Goal: Navigation & Orientation: Find specific page/section

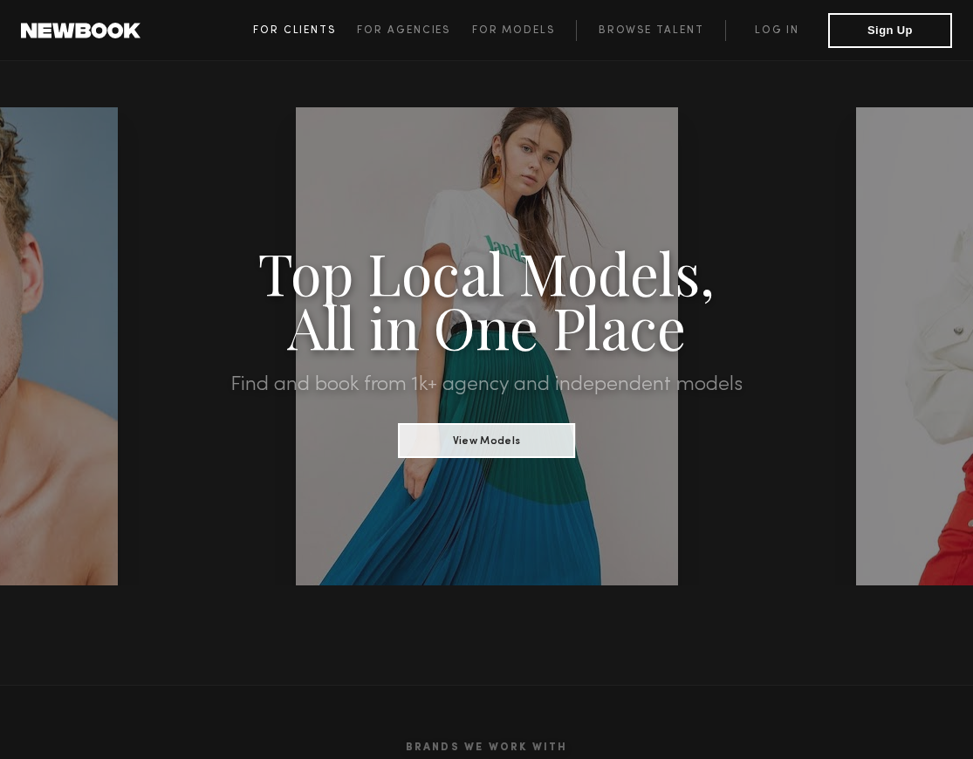
click at [310, 27] on span "For Clients" at bounding box center [294, 30] width 83 height 10
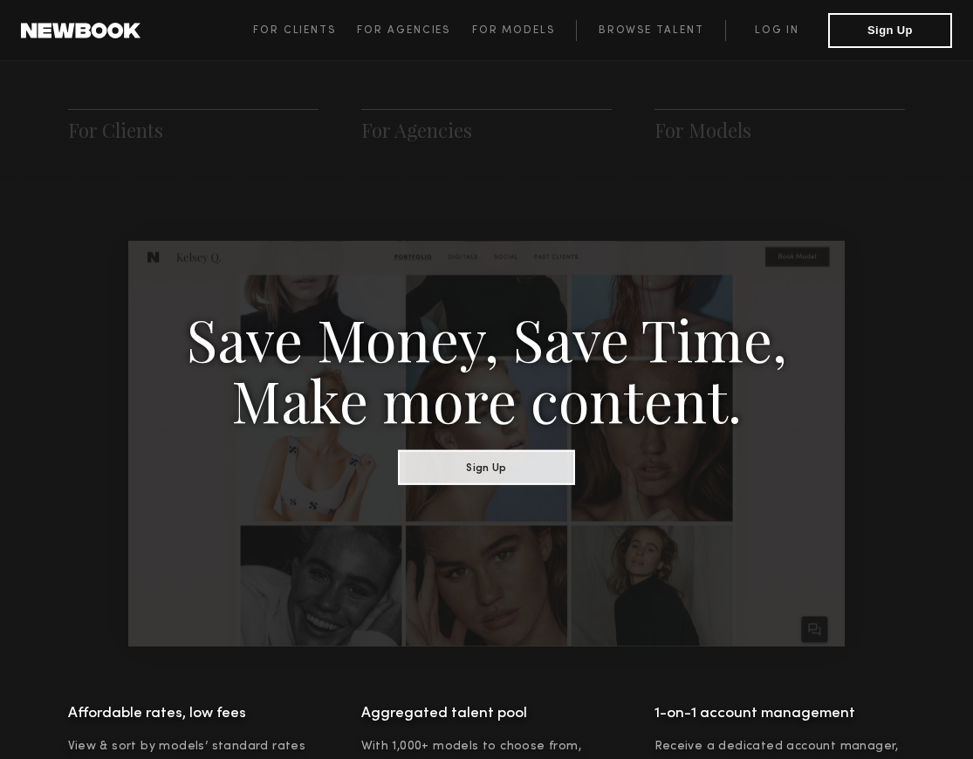
scroll to position [871, 0]
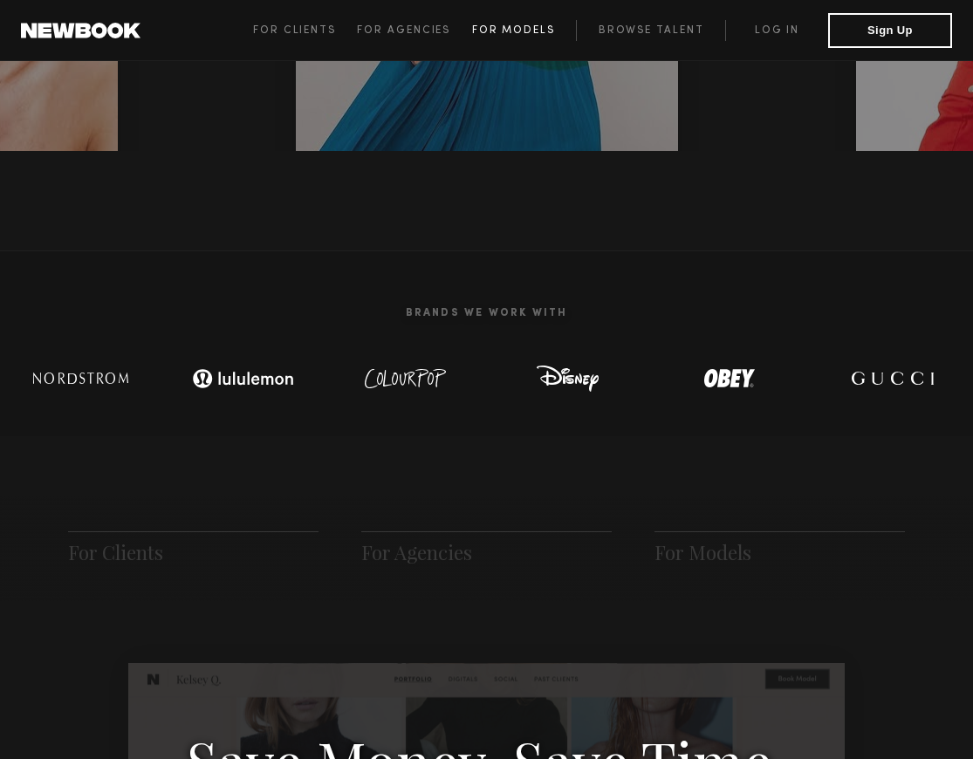
click at [537, 40] on link "For Models" at bounding box center [524, 30] width 105 height 21
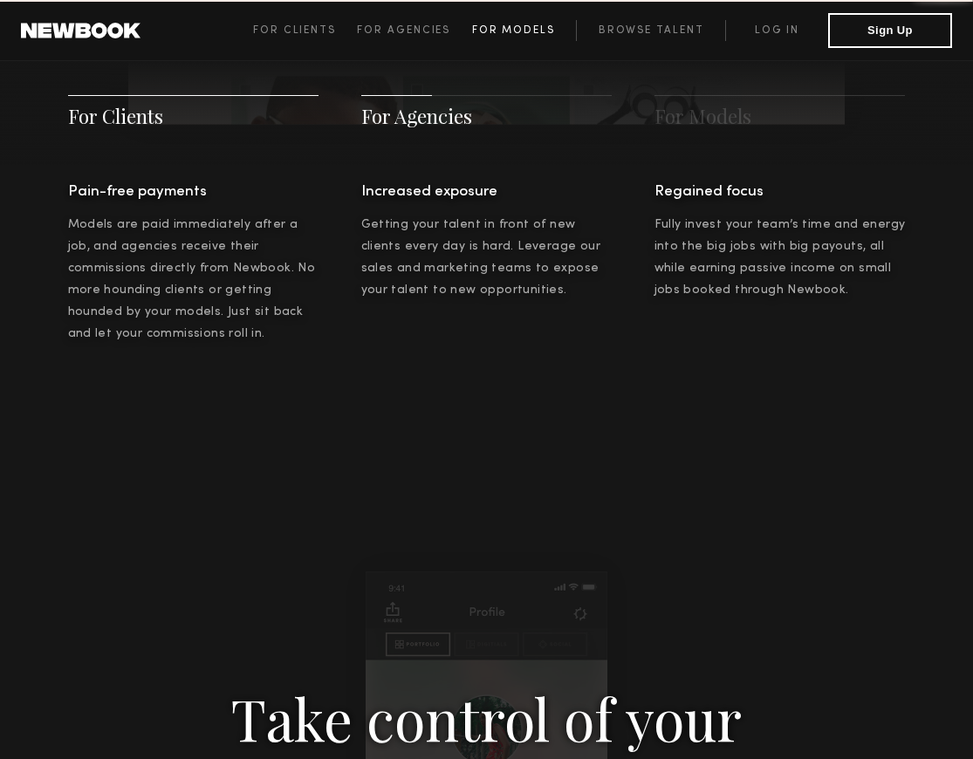
click at [533, 36] on span "For Models" at bounding box center [513, 30] width 83 height 10
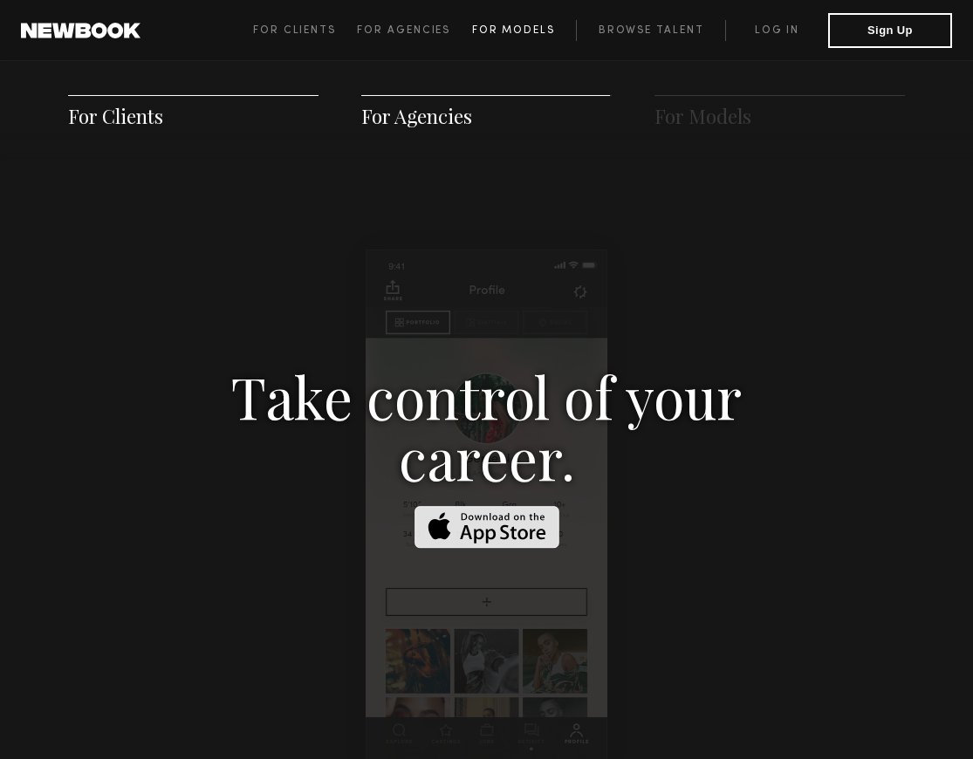
scroll to position [2534, 0]
click at [640, 31] on link "Browse Talent" at bounding box center [650, 30] width 149 height 21
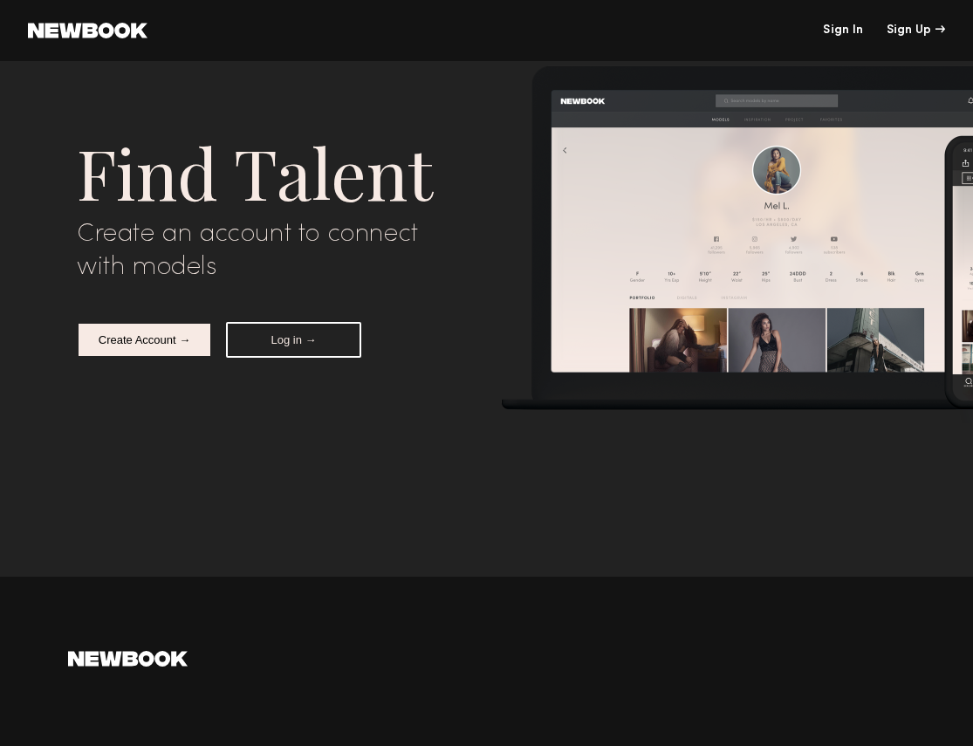
click at [76, 31] on link at bounding box center [88, 31] width 120 height 16
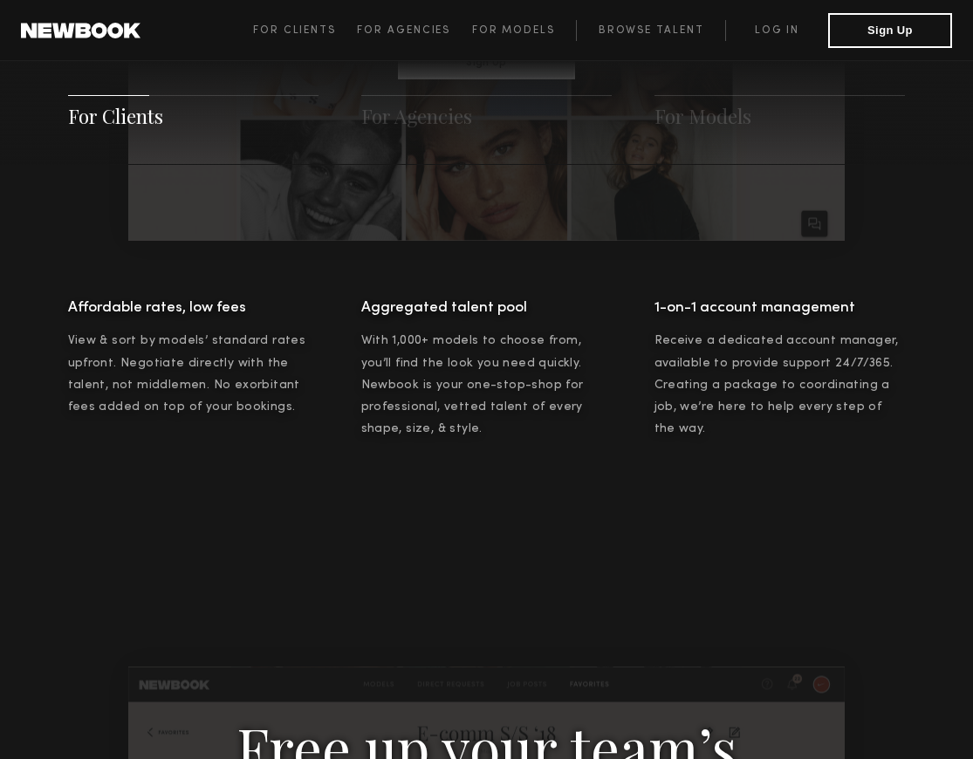
scroll to position [1484, 0]
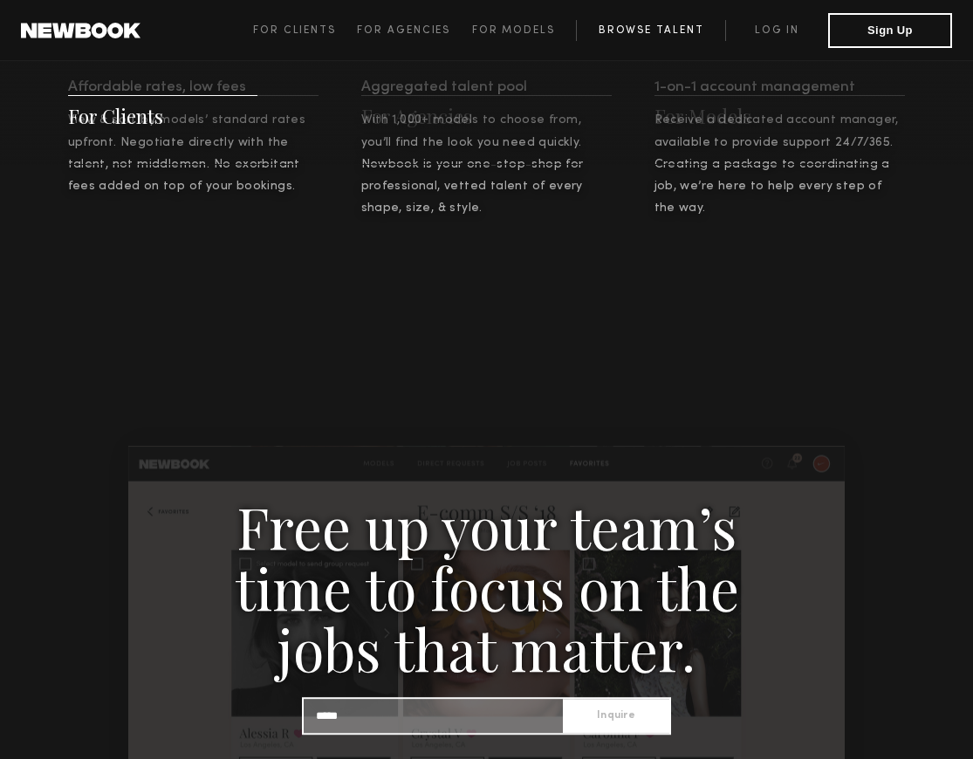
click at [617, 22] on link "Browse Talent" at bounding box center [650, 30] width 149 height 21
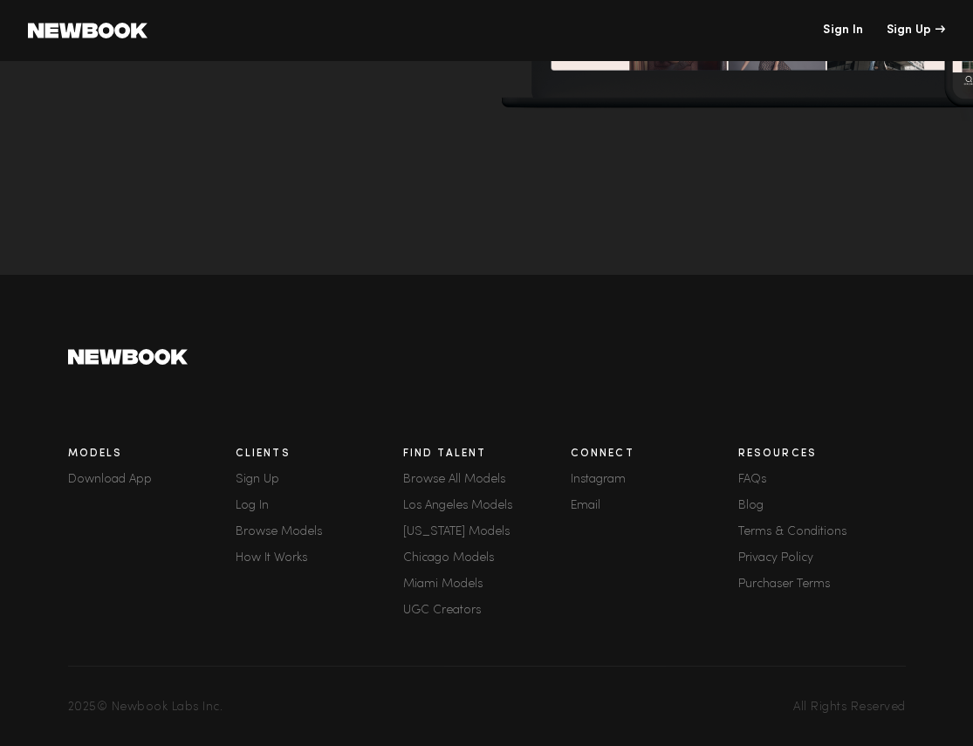
scroll to position [5910, 0]
